Goal: Contribute content: Contribute content

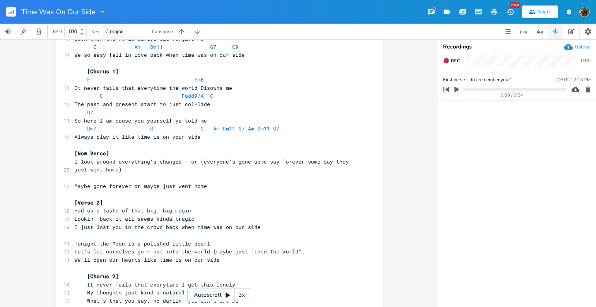
scroll to position [238, 0]
click at [75, 239] on span "Tonight the Moon is a polished little pearl" at bounding box center [143, 242] width 136 height 7
click at [144, 239] on span "Tonight the Moon is a polished little pearl" at bounding box center [143, 242] width 136 height 7
click at [169, 247] on span "Let's let ourselves go - out into the world (maybe just "into the world"" at bounding box center [188, 250] width 227 height 7
click at [191, 247] on span "Let's let ourselves go - out into the world (maybe just "into the world"" at bounding box center [188, 250] width 227 height 7
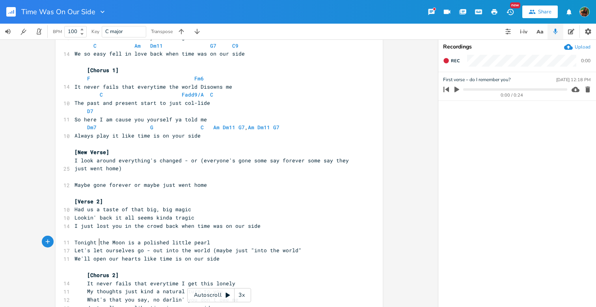
click at [98, 255] on span "We'll open our hearts like time is on our side" at bounding box center [147, 258] width 145 height 7
click at [111, 255] on span "We'll open our hearts like time is on our side" at bounding box center [147, 258] width 145 height 7
click at [150, 255] on span "We'll open our hearts like time is on our side" at bounding box center [147, 258] width 145 height 7
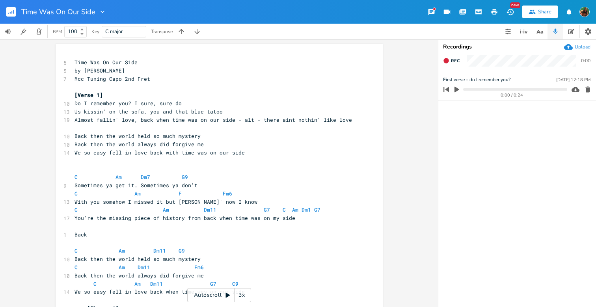
scroll to position [0, 0]
click at [14, 12] on icon "button" at bounding box center [13, 12] width 1 height 4
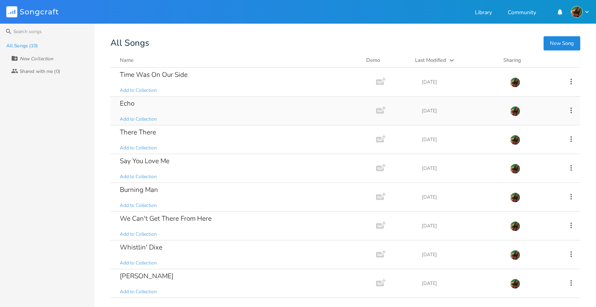
click at [127, 100] on div "Echo" at bounding box center [127, 103] width 15 height 7
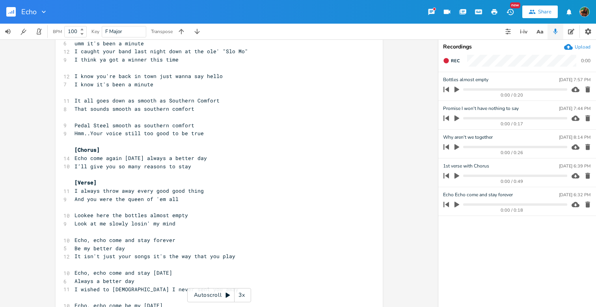
scroll to position [53, 0]
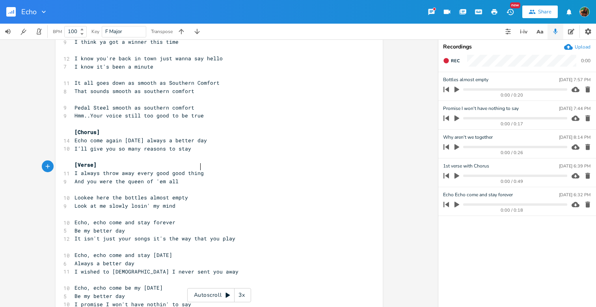
click at [201, 170] on pre "I always throw away every good good thing" at bounding box center [215, 173] width 285 height 8
click at [181, 177] on pre "And you were the queen of 'em all" at bounding box center [215, 181] width 285 height 8
click at [455, 90] on icon "button" at bounding box center [457, 90] width 5 height 6
click at [180, 202] on pre "Look at me slowly losin' my mind" at bounding box center [215, 206] width 285 height 8
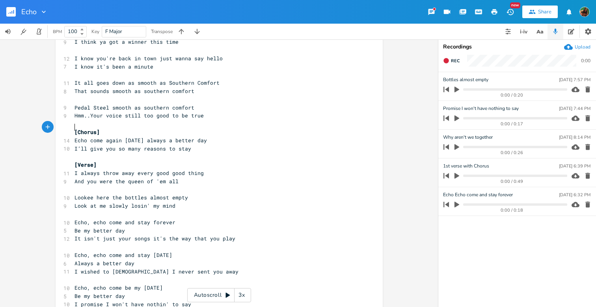
click at [73, 128] on pre "[Chorus]" at bounding box center [215, 132] width 285 height 8
click at [73, 136] on pre "Echo come again [DATE] always a better day" at bounding box center [215, 140] width 285 height 8
click at [73, 145] on pre "I’ll give you so many reasons to stay" at bounding box center [215, 149] width 285 height 8
click at [179, 177] on pre "And you were the queen of 'em all" at bounding box center [215, 181] width 285 height 8
click at [457, 88] on icon "button" at bounding box center [457, 90] width 5 height 6
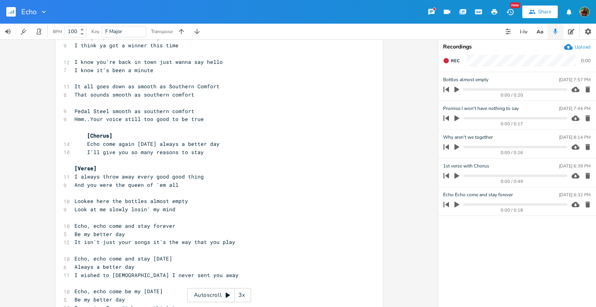
scroll to position [0, 0]
click at [182, 189] on pre "​" at bounding box center [215, 193] width 285 height 8
click at [183, 181] on pre "And you were the queen of 'em all" at bounding box center [215, 185] width 285 height 8
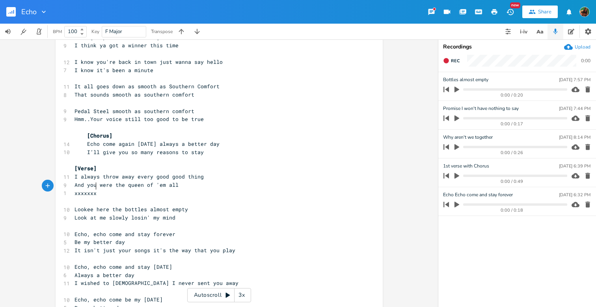
scroll to position [0, 18]
type textarea "xxxxxxxxxxxxxxxxxx"
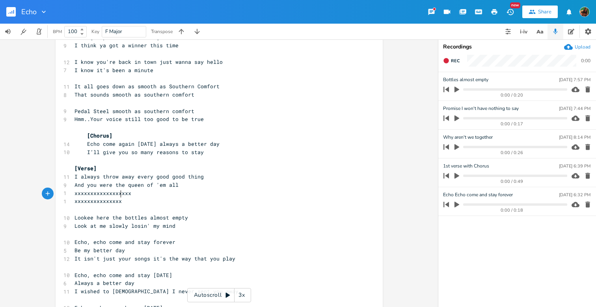
type textarea "xxxxxxxxxxxxxxxx"
click at [75, 239] on span "Echo, echo come and stay forever" at bounding box center [125, 242] width 101 height 7
click at [75, 247] on span "Be my better day" at bounding box center [100, 250] width 50 height 7
click at [73, 255] on pre "It isn't just your songs it's the way that you play" at bounding box center [215, 259] width 285 height 8
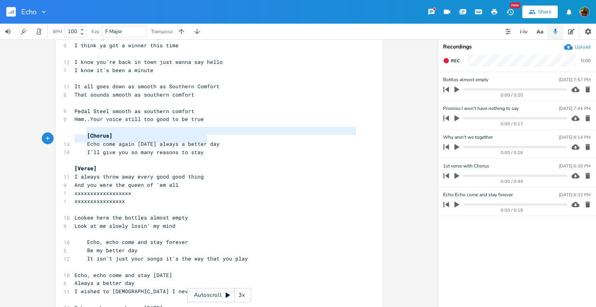
type textarea "[Chorus] Echo come again [DATE] always a better day I’ll give you so many reaso…"
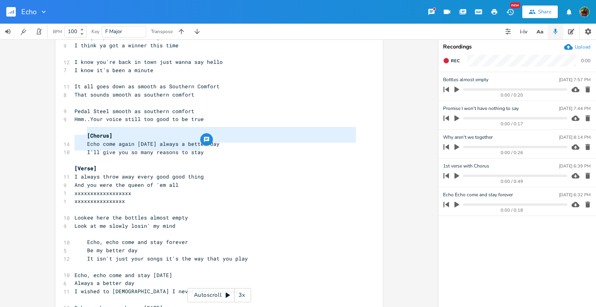
drag, startPoint x: 83, startPoint y: 131, endPoint x: 203, endPoint y: 147, distance: 121.4
click at [183, 149] on span "I’ll give you so many reasons to stay" at bounding box center [139, 152] width 129 height 7
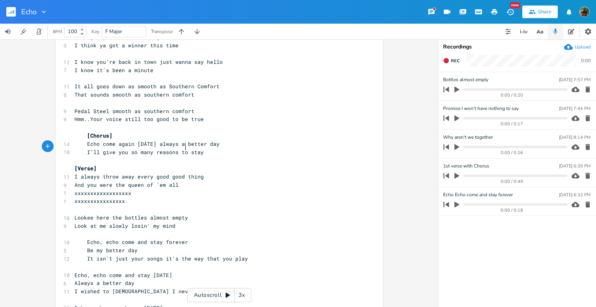
scroll to position [2, 0]
drag, startPoint x: 84, startPoint y: 145, endPoint x: 194, endPoint y: 149, distance: 110.1
click at [196, 149] on span "I’ll give you so many reasons to stay" at bounding box center [139, 152] width 129 height 7
type textarea "I promise I won't have nothin' to say"
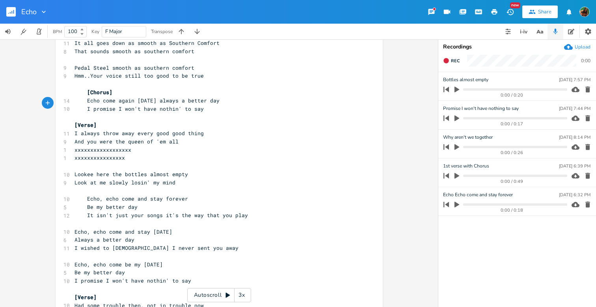
scroll to position [95, 0]
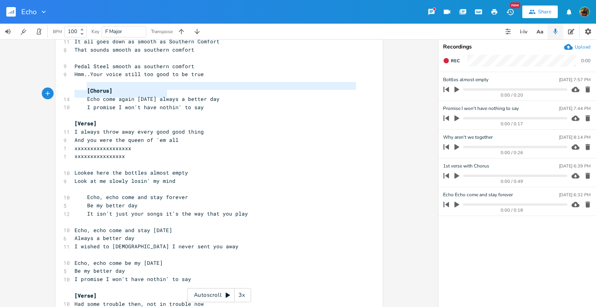
type textarea "[Chorus] Echo come again [DATE] always a better day I promise I won't have noth…"
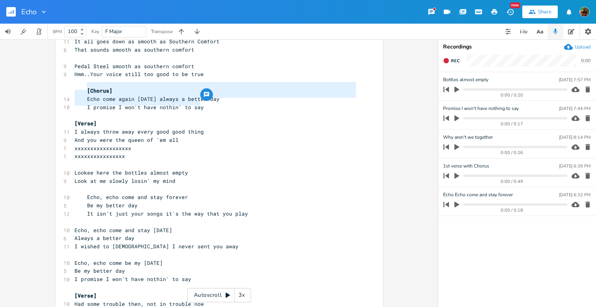
drag, startPoint x: 85, startPoint y: 86, endPoint x: 206, endPoint y: 104, distance: 122.7
click at [206, 104] on div "[Verse 1] 16 Heard you're back in town, had to say hello - I know you're back i…" at bounding box center [215, 292] width 285 height 656
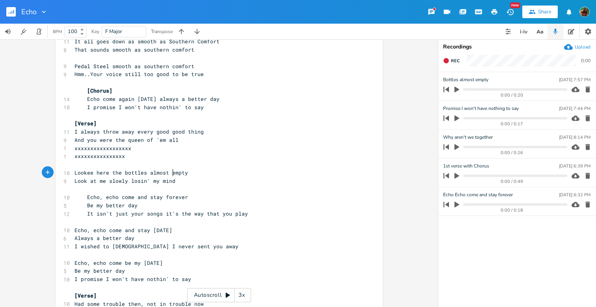
click at [173, 177] on pre "Look at me slowly losin' my mind" at bounding box center [215, 181] width 285 height 8
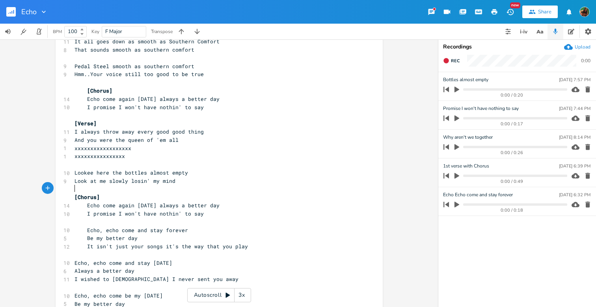
click at [73, 193] on pre "[Chorus]" at bounding box center [215, 197] width 285 height 8
click at [203, 210] on pre "I promise I won't have nothin' to say" at bounding box center [215, 214] width 285 height 8
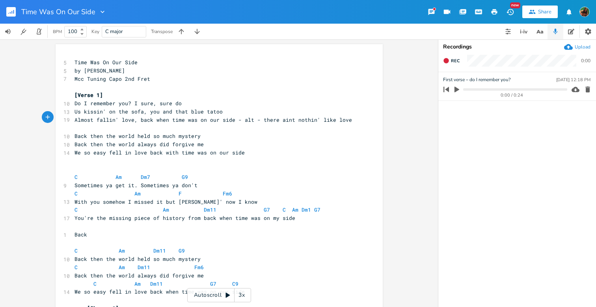
scroll to position [0, 37]
click at [14, 11] on icon "button" at bounding box center [13, 12] width 1 height 4
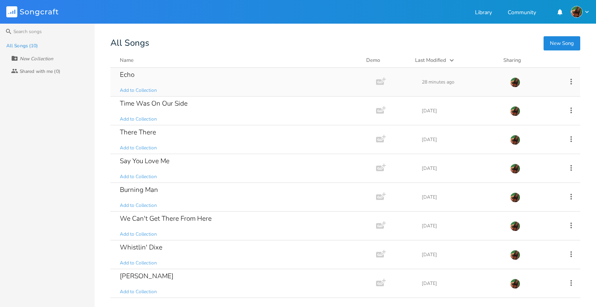
click at [136, 78] on div "Echo Add to Collection" at bounding box center [242, 82] width 244 height 28
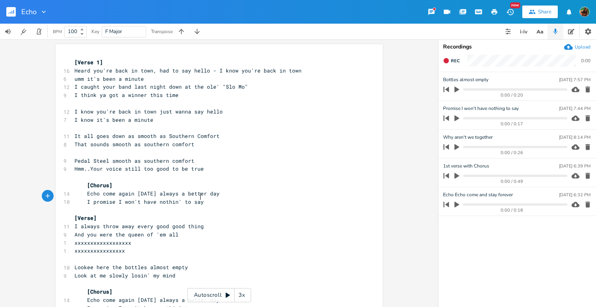
click at [205, 198] on pre "I promise I won't have nothin' to say" at bounding box center [215, 202] width 285 height 8
drag, startPoint x: 72, startPoint y: 236, endPoint x: 150, endPoint y: 235, distance: 78.1
click at [150, 239] on pre "xxxxxxxxxxxxxxxxxx" at bounding box center [215, 243] width 285 height 8
type textarea "*n"
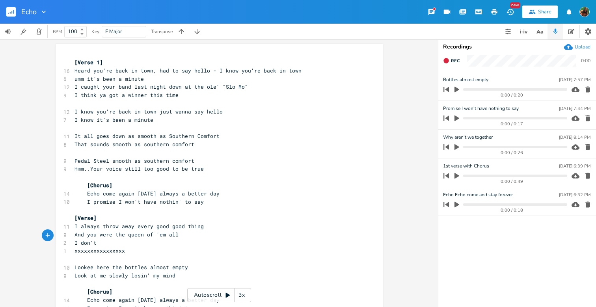
type textarea "I don't w"
type textarea "jy"
type textarea "ust why w"
type textarea "but when I hear"
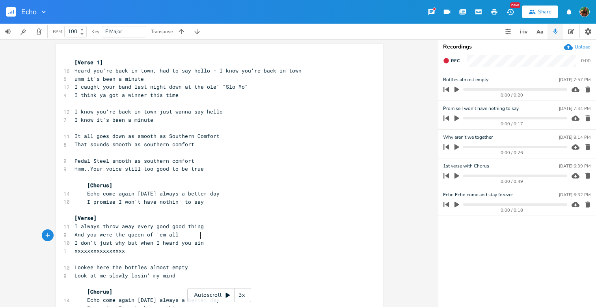
type textarea "d you sing"
drag, startPoint x: 73, startPoint y: 245, endPoint x: 122, endPoint y: 246, distance: 48.9
click at [122, 247] on pre "xxxxxxxxxxxxxxxx" at bounding box center [215, 251] width 285 height 8
type textarea "I was"
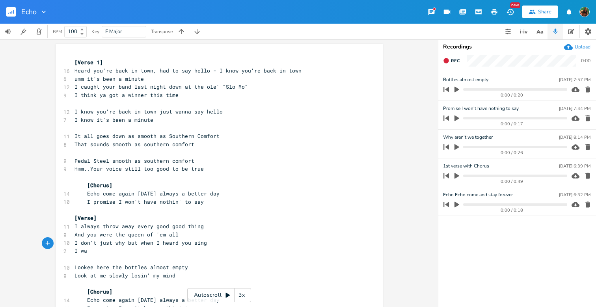
type textarea "s"
type textarea "saw my missing i"
type textarea "pieces"
click at [455, 91] on icon "button" at bounding box center [457, 90] width 5 height 6
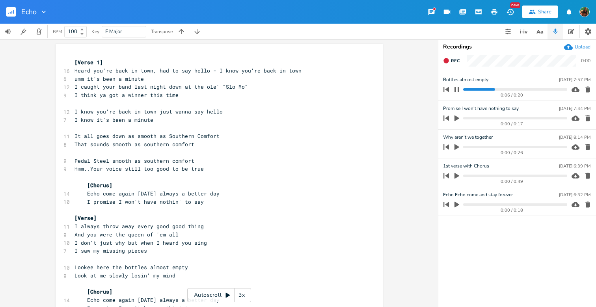
click at [455, 91] on icon "button" at bounding box center [457, 89] width 5 height 5
drag, startPoint x: 73, startPoint y: 238, endPoint x: 109, endPoint y: 236, distance: 35.9
click at [109, 239] on span "I don't just why but when I heard you sing" at bounding box center [141, 242] width 133 height 7
type textarea "I can't tell you"
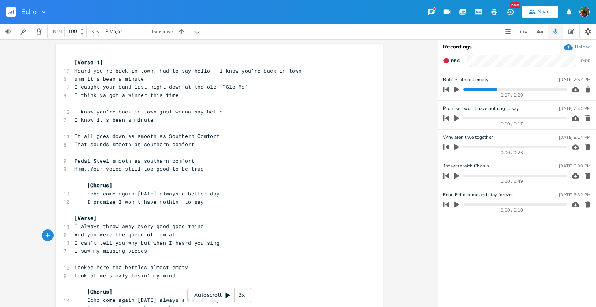
click at [149, 255] on pre "​" at bounding box center [215, 259] width 285 height 8
click at [75, 61] on span "[Verse 1]" at bounding box center [89, 62] width 28 height 7
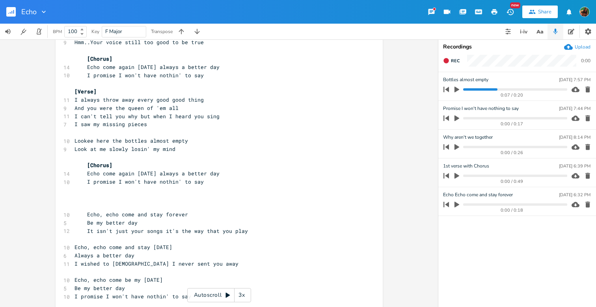
scroll to position [128, 0]
type textarea "[Verse 1] Heard you're back in town, had to say hello - I know you're back in t…"
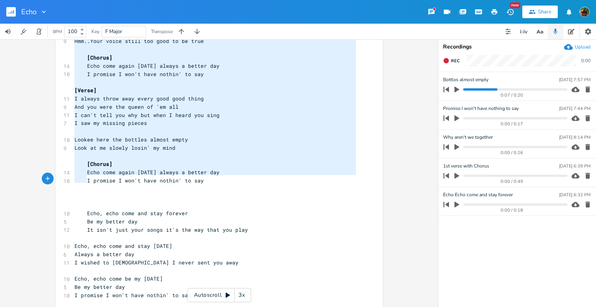
click at [223, 185] on pre at bounding box center [215, 189] width 285 height 8
